Goal: Task Accomplishment & Management: Manage account settings

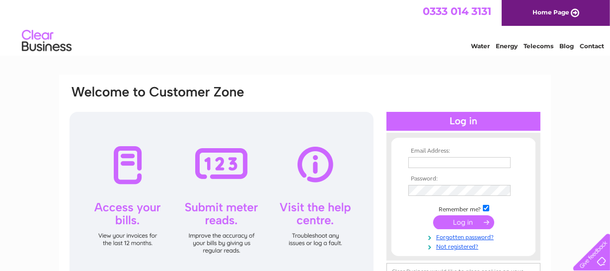
type input "[EMAIL_ADDRESS][DOMAIN_NAME]"
click at [457, 215] on input "submit" at bounding box center [463, 222] width 61 height 14
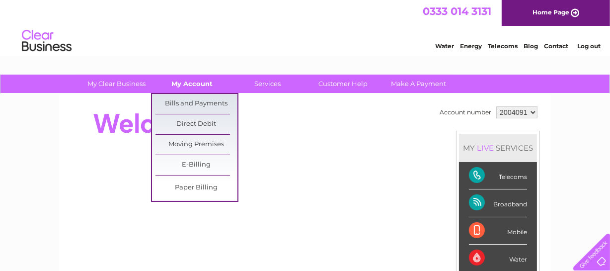
click at [183, 80] on link "My Account" at bounding box center [192, 83] width 82 height 18
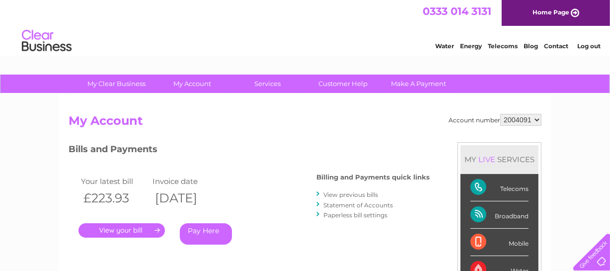
click at [129, 225] on link "." at bounding box center [121, 230] width 86 height 14
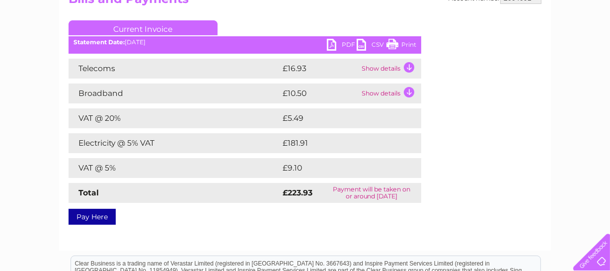
scroll to position [53, 0]
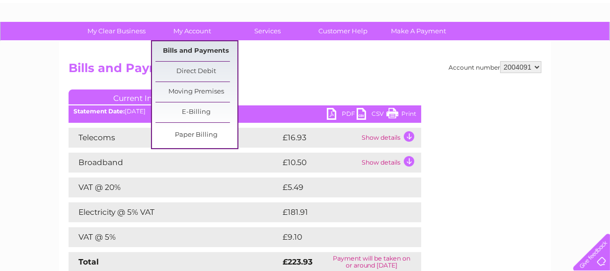
click at [189, 47] on link "Bills and Payments" at bounding box center [196, 51] width 82 height 20
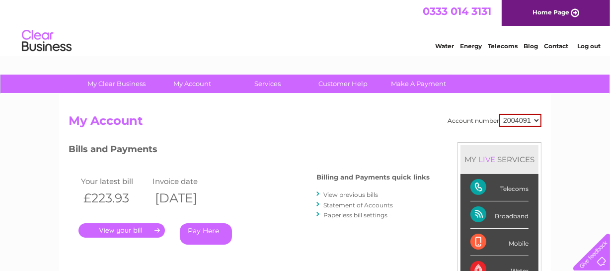
click at [118, 225] on link "." at bounding box center [121, 230] width 86 height 14
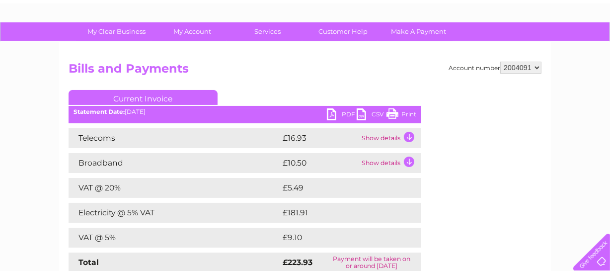
scroll to position [7, 0]
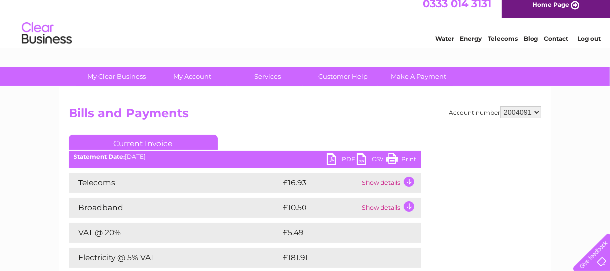
click at [331, 159] on link "PDF" at bounding box center [342, 160] width 30 height 14
